Goal: Task Accomplishment & Management: Manage account settings

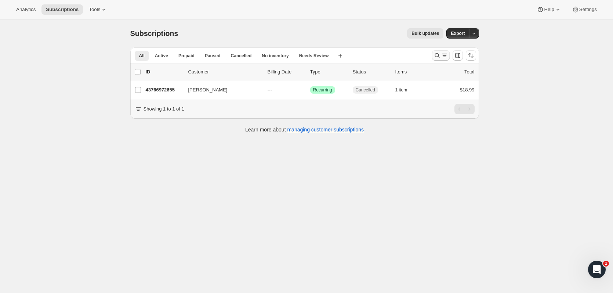
click at [439, 56] on icon "Search and filter results" at bounding box center [437, 55] width 7 height 7
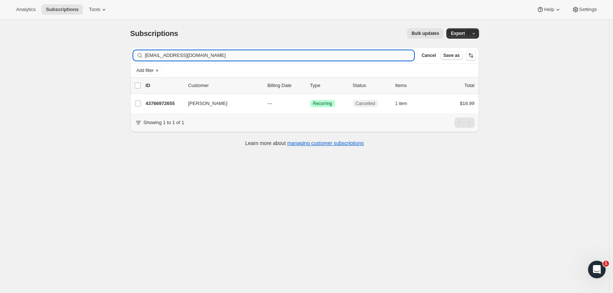
click at [242, 58] on input "[EMAIL_ADDRESS][DOMAIN_NAME]" at bounding box center [280, 55] width 270 height 10
click at [242, 57] on input "[EMAIL_ADDRESS][DOMAIN_NAME]" at bounding box center [280, 55] width 270 height 10
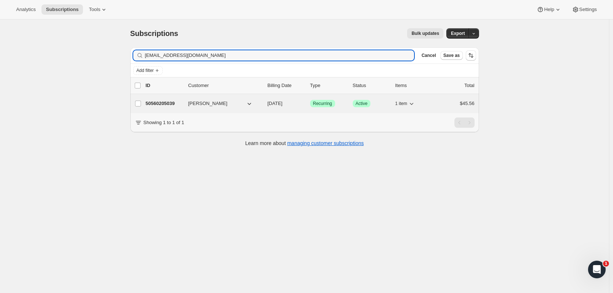
type input "[EMAIL_ADDRESS][DOMAIN_NAME]"
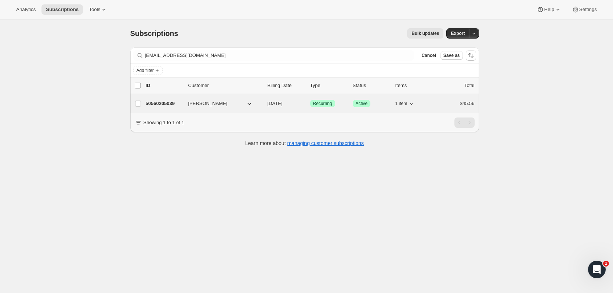
click at [172, 102] on p "50560205039" at bounding box center [164, 103] width 37 height 7
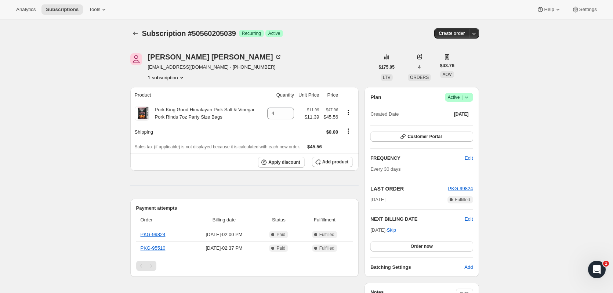
click at [470, 101] on span "Success Active |" at bounding box center [459, 97] width 28 height 9
click at [459, 122] on span "Cancel subscription" at bounding box center [462, 125] width 42 height 6
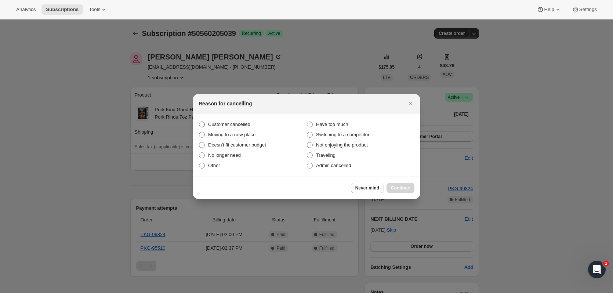
click at [227, 127] on span "Customer cancelled" at bounding box center [229, 124] width 42 height 7
click at [199, 122] on input "Customer cancelled" at bounding box center [199, 122] width 0 height 0
radio input "true"
click at [393, 187] on span "Continue" at bounding box center [400, 188] width 19 height 6
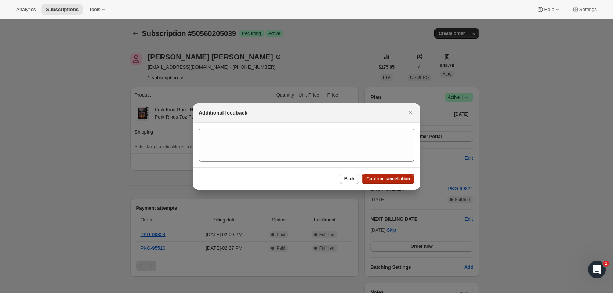
click at [386, 179] on span "Confirm cancellation" at bounding box center [389, 179] width 44 height 6
